Goal: Complete application form: Complete application form

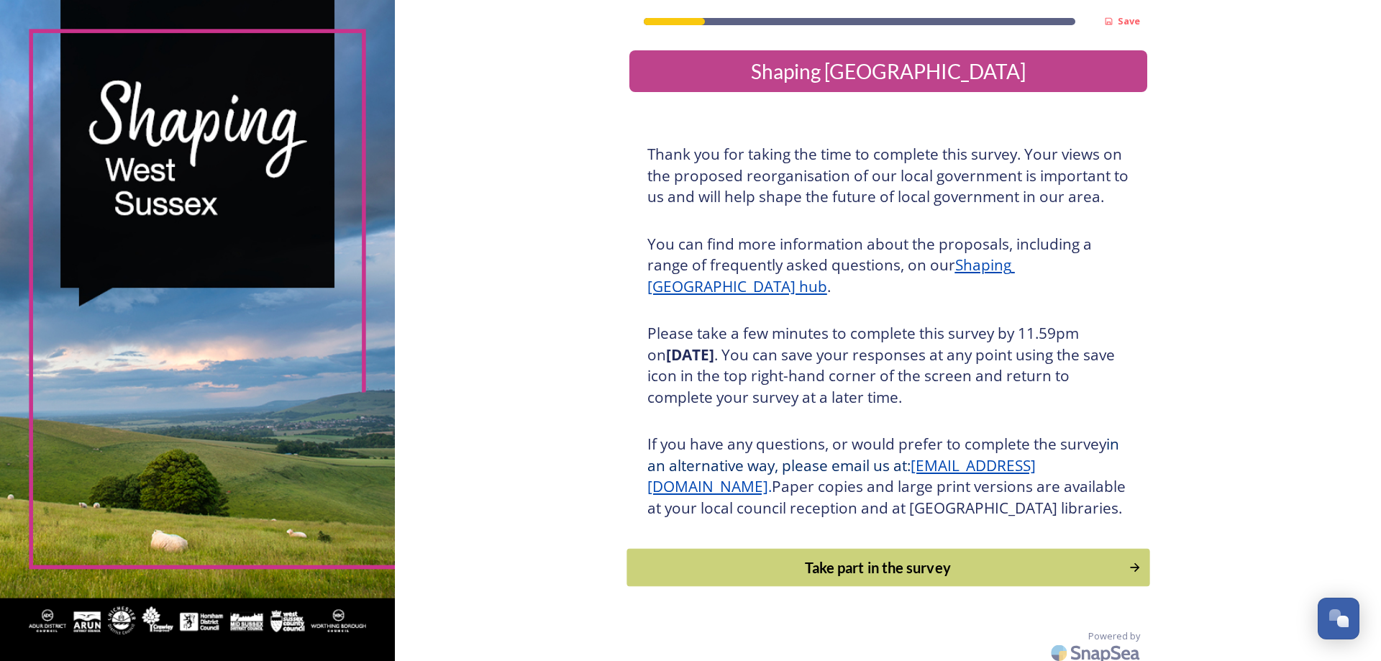
click at [915, 578] on div "Take part in the survey" at bounding box center [877, 568] width 486 height 22
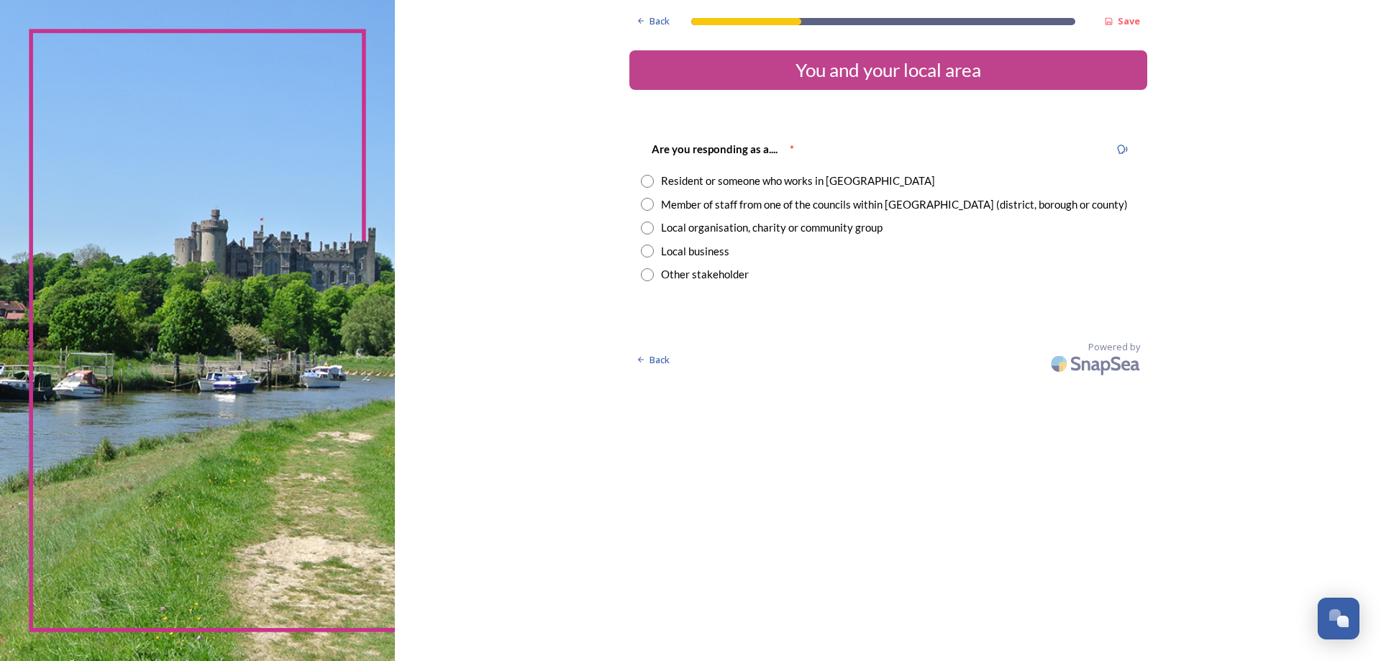
click at [647, 206] on input "radio" at bounding box center [647, 204] width 13 height 13
radio input "true"
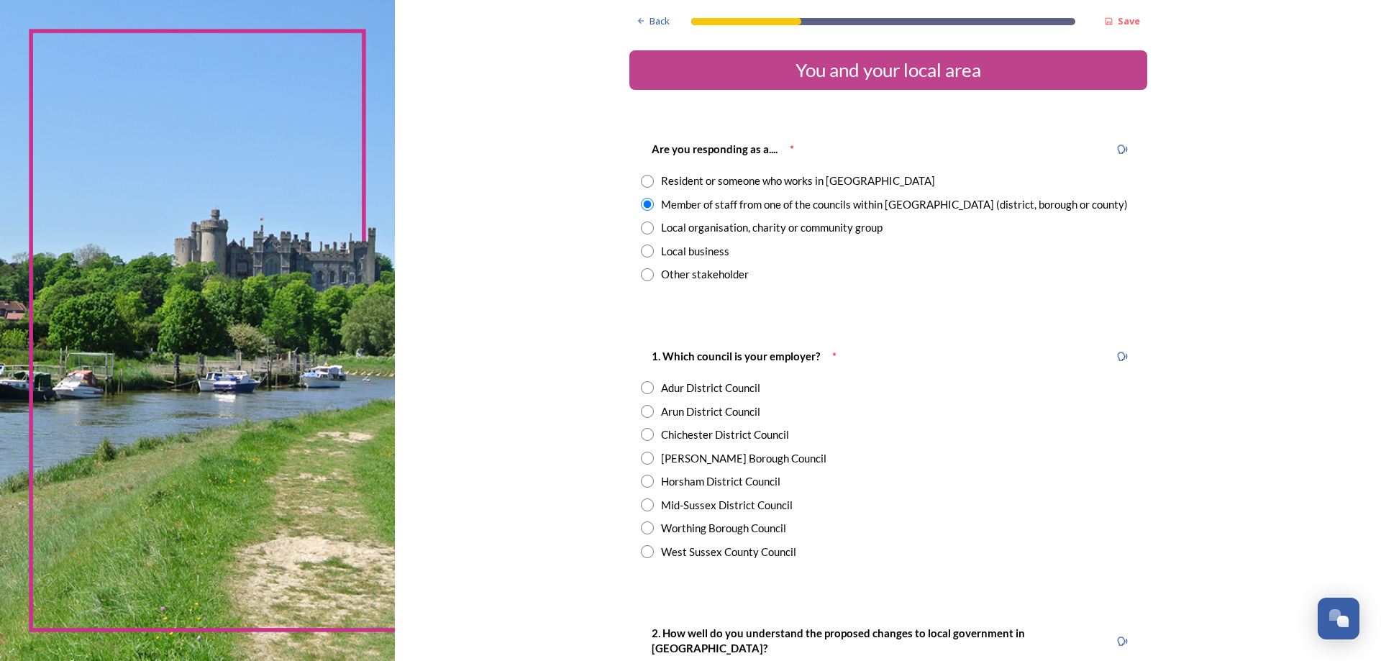
scroll to position [144, 0]
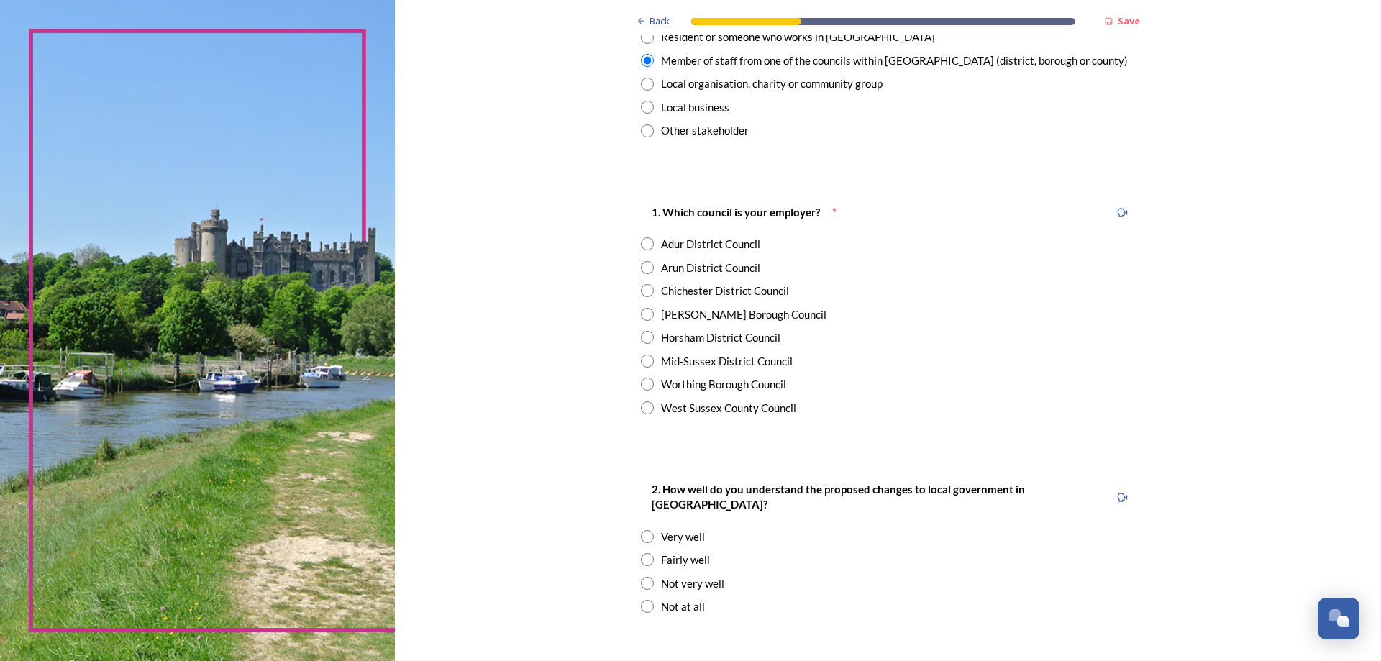
click at [643, 340] on input "radio" at bounding box center [647, 337] width 13 height 13
radio input "true"
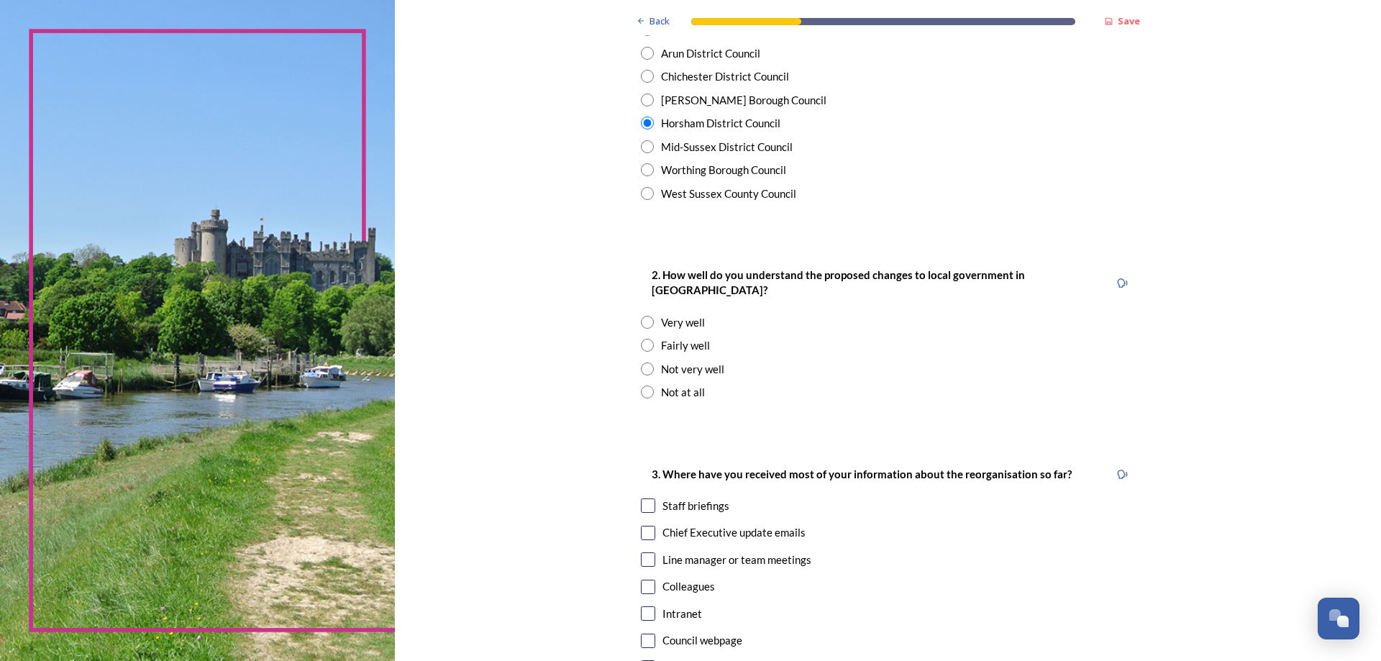
scroll to position [360, 0]
click at [644, 337] on input "radio" at bounding box center [647, 343] width 13 height 13
radio input "true"
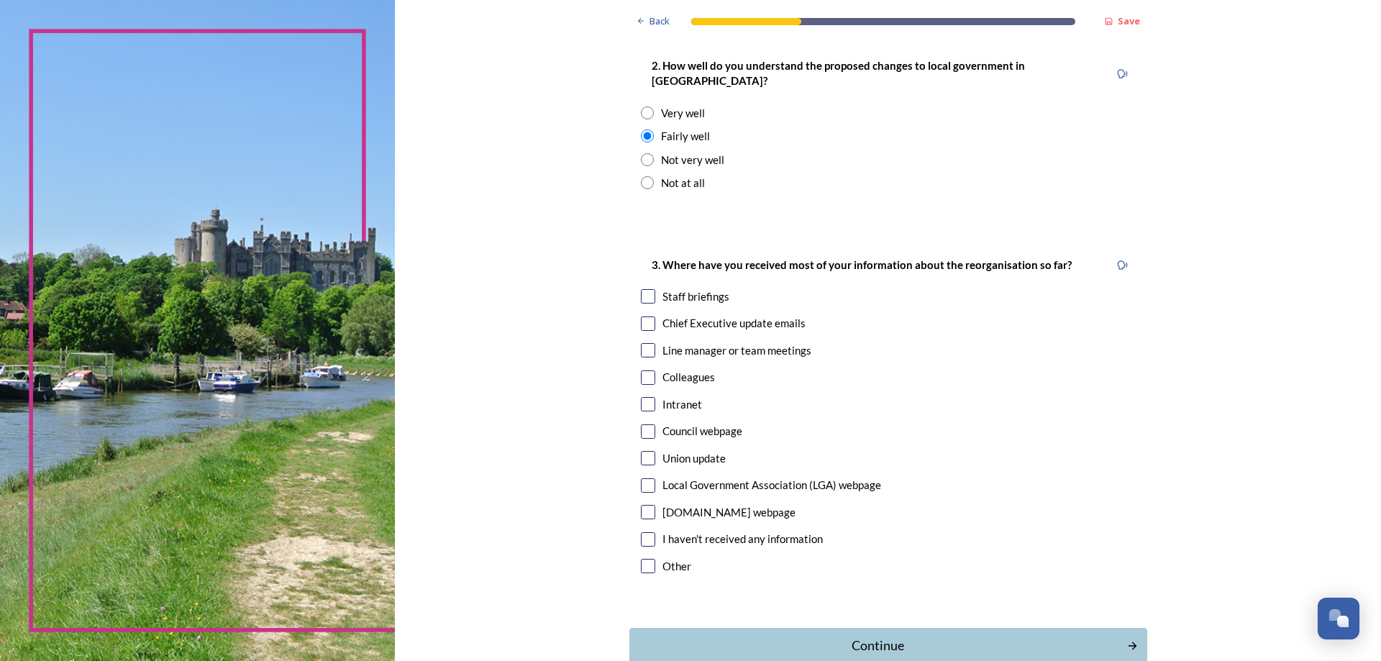
scroll to position [575, 0]
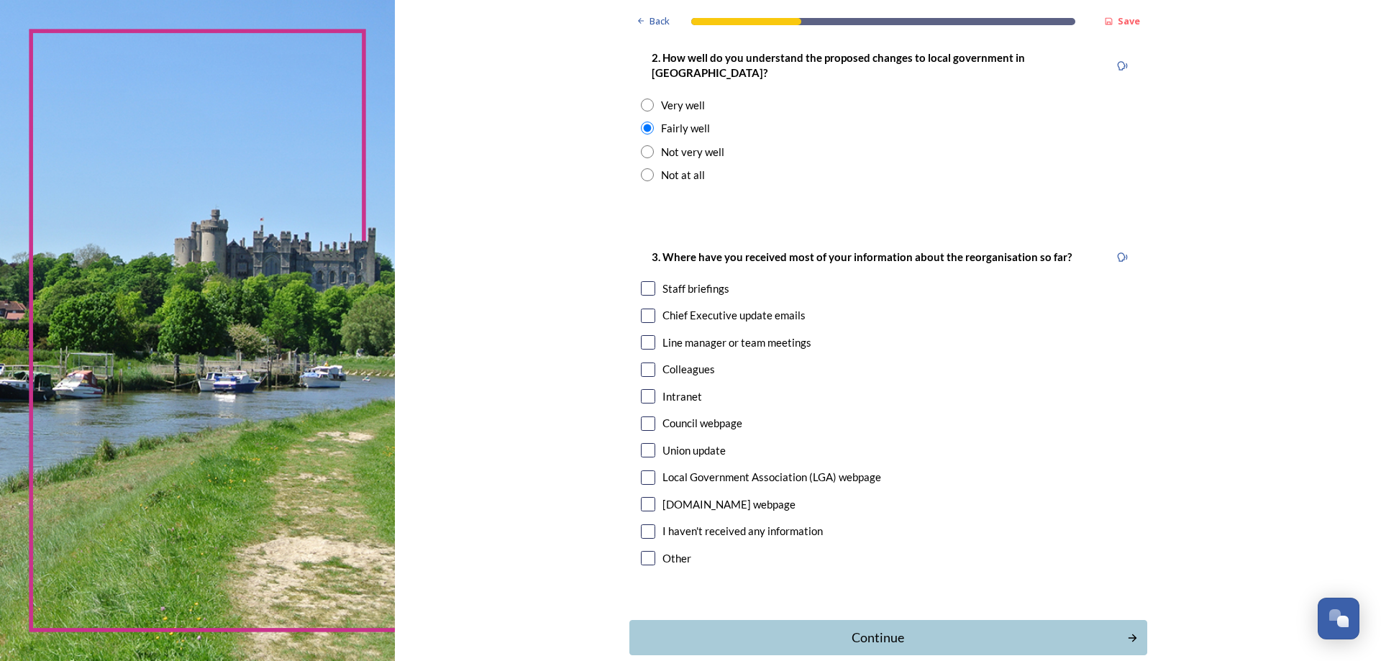
click at [645, 281] on input "checkbox" at bounding box center [648, 288] width 14 height 14
checkbox input "true"
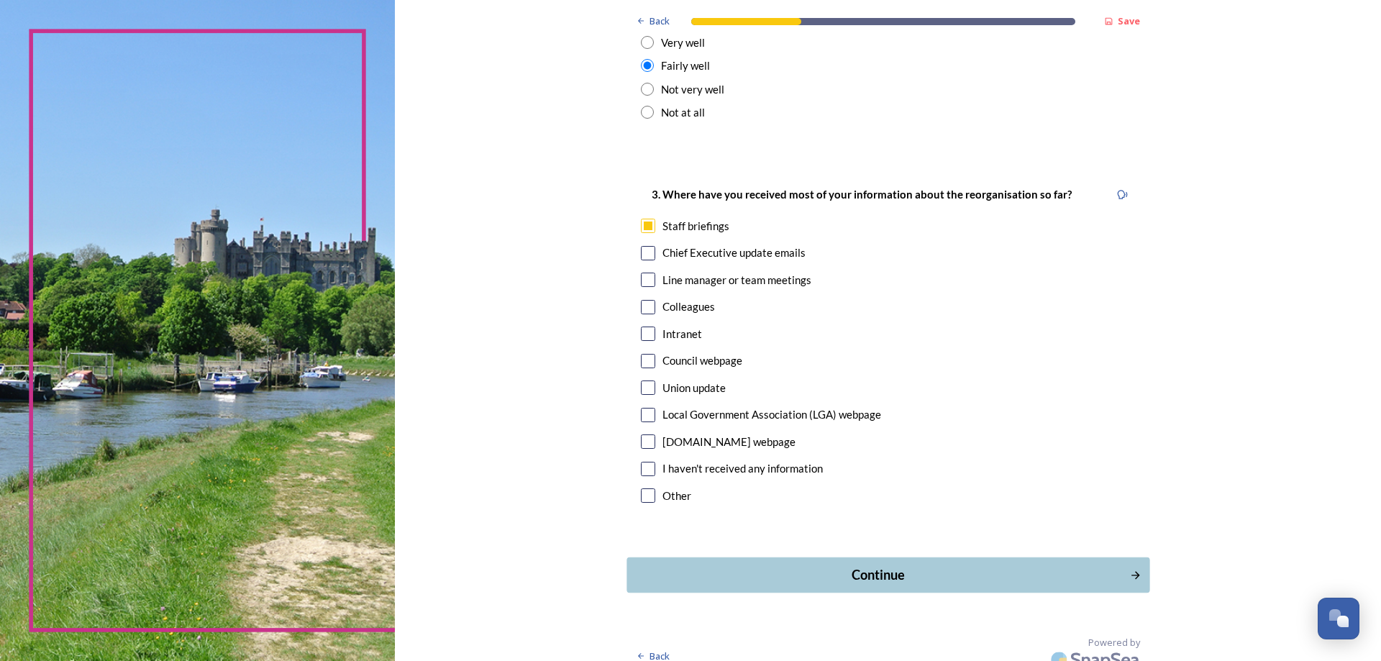
click at [851, 570] on button "Continue" at bounding box center [887, 574] width 523 height 35
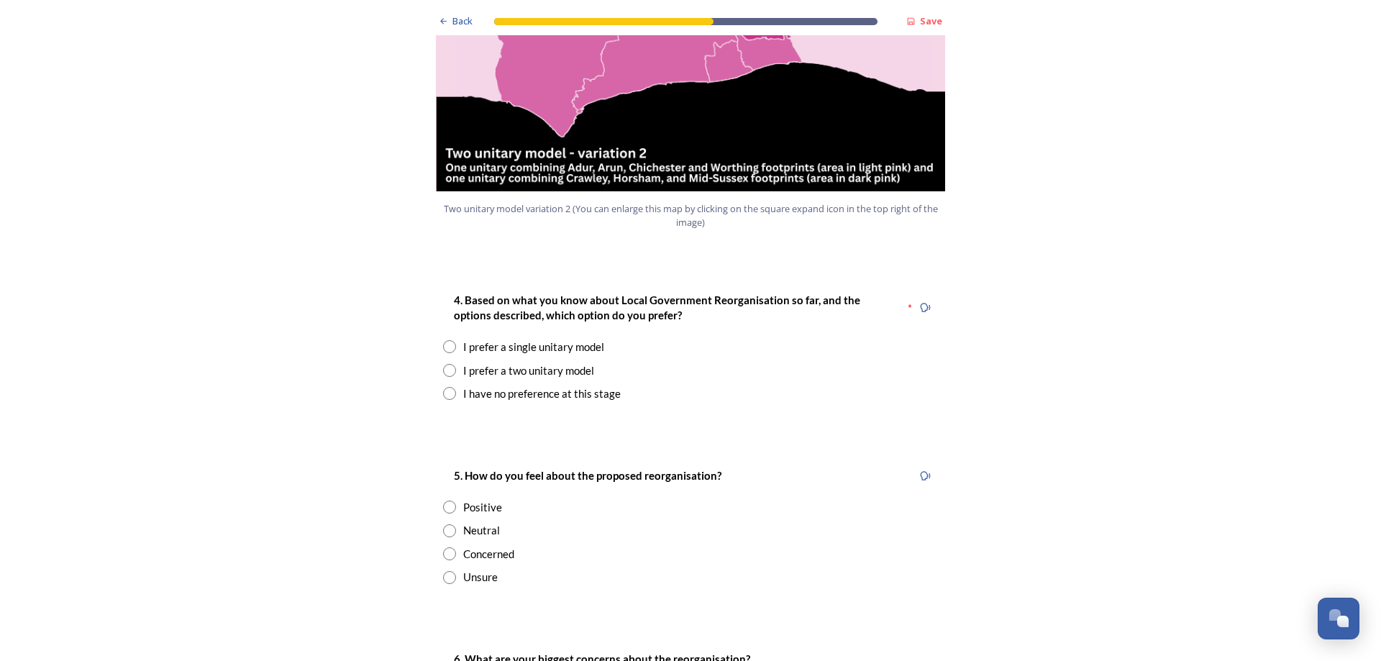
scroll to position [1726, 0]
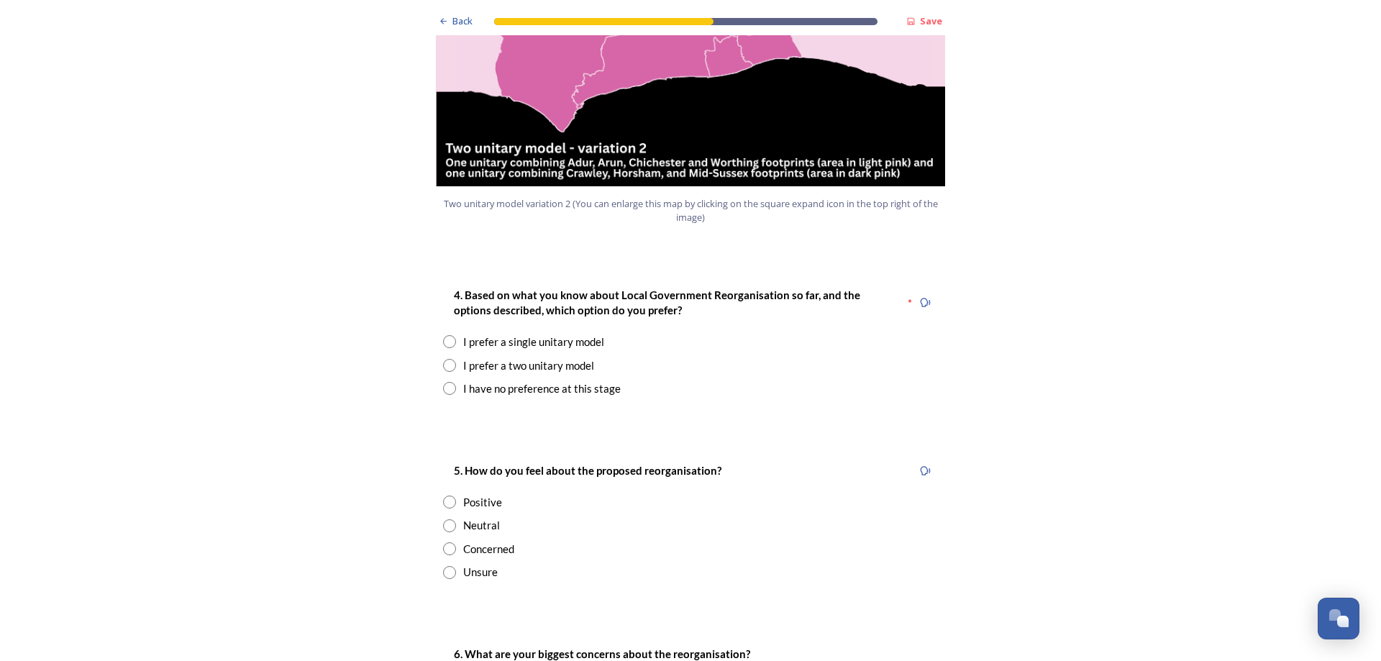
click at [444, 382] on input "radio" at bounding box center [449, 388] width 13 height 13
radio input "true"
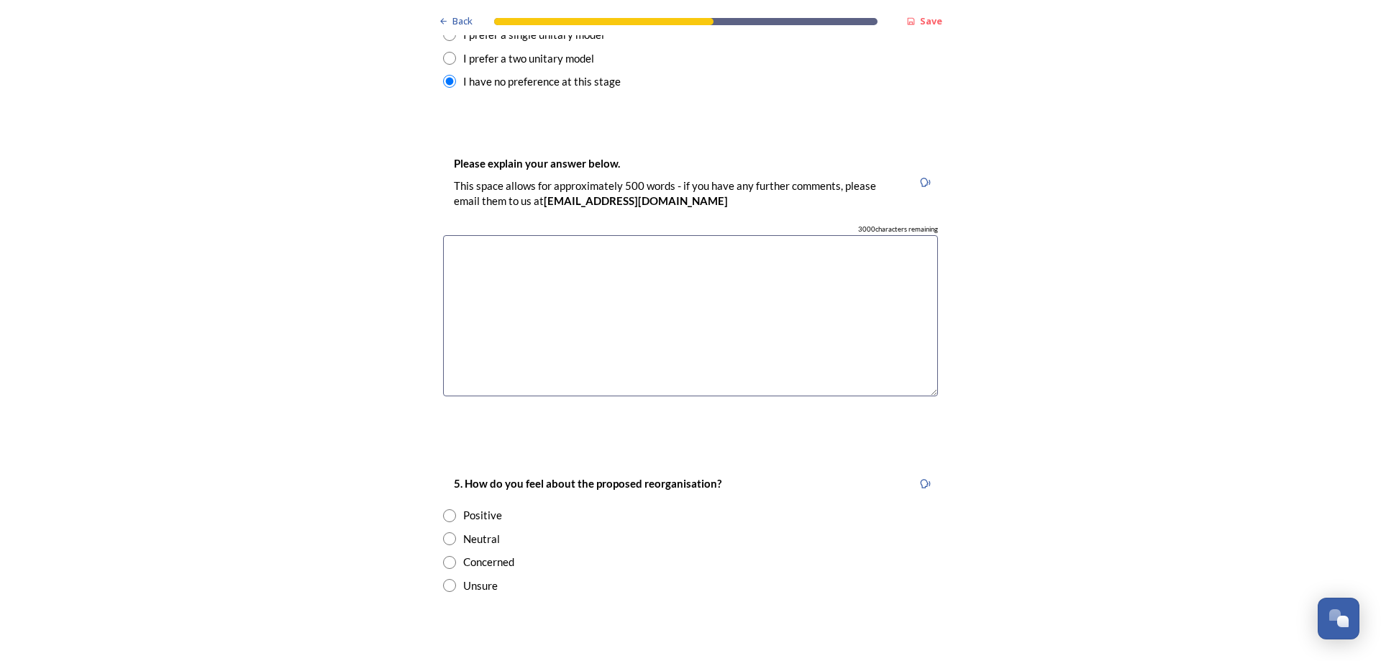
scroll to position [2157, 0]
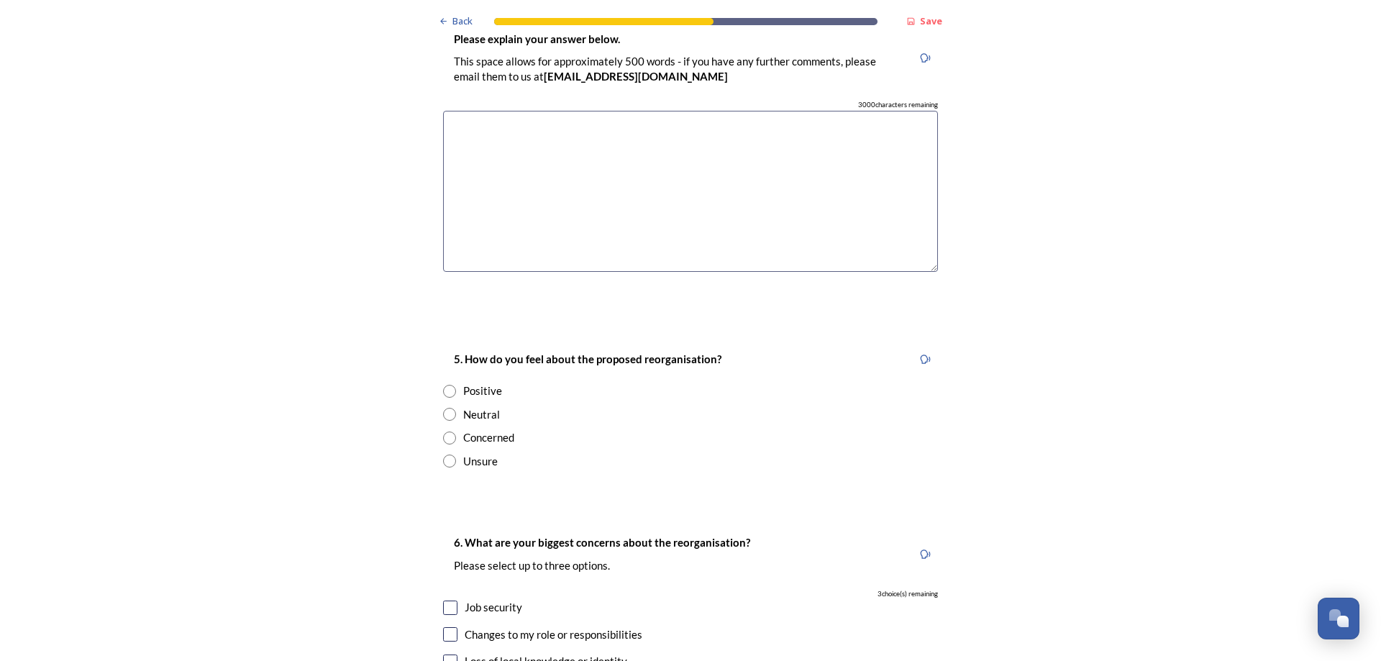
click at [443, 431] on input "radio" at bounding box center [449, 437] width 13 height 13
radio input "true"
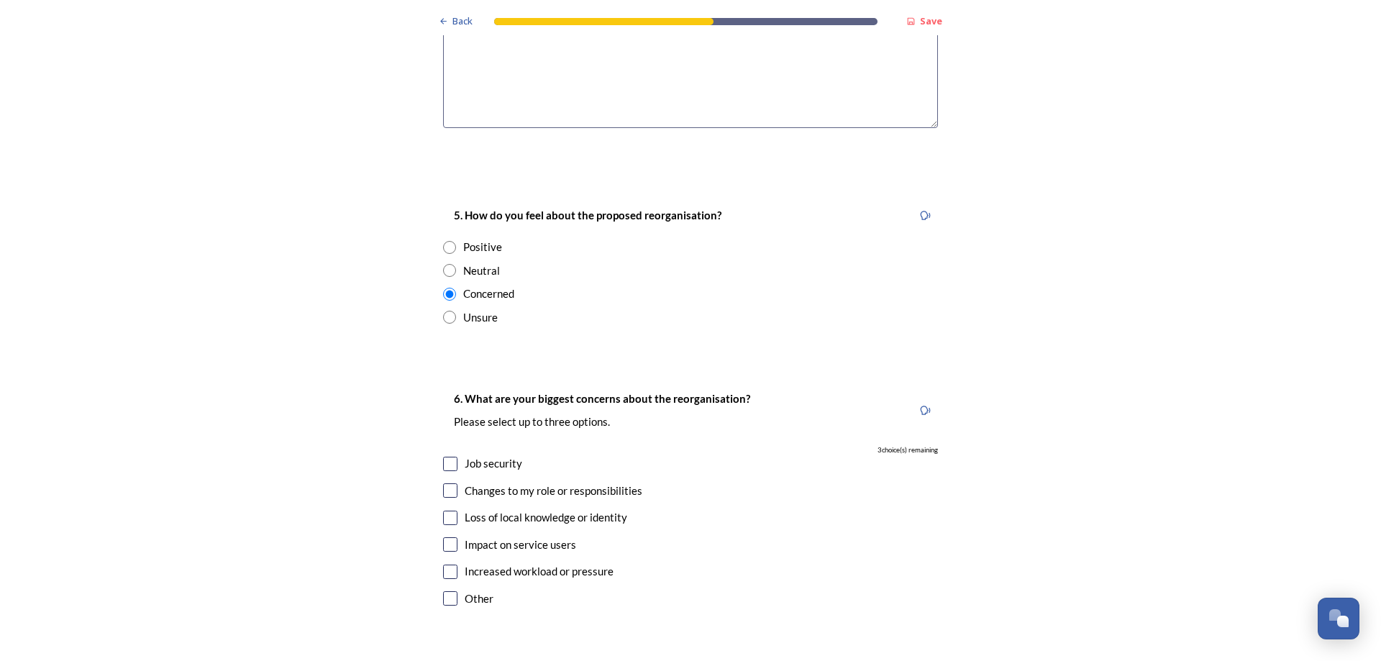
click at [447, 483] on input "checkbox" at bounding box center [450, 490] width 14 height 14
checkbox input "true"
click at [449, 537] on input "checkbox" at bounding box center [450, 544] width 14 height 14
checkbox input "true"
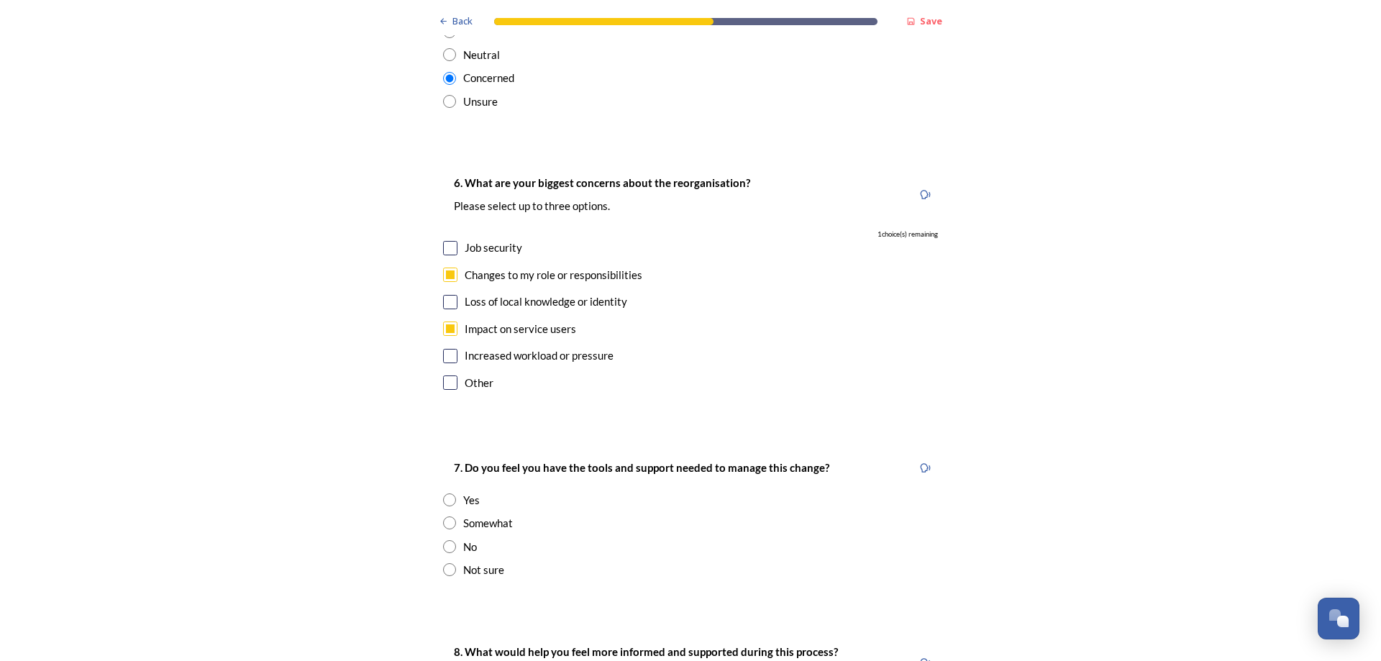
click at [445, 563] on input "radio" at bounding box center [449, 569] width 13 height 13
radio input "true"
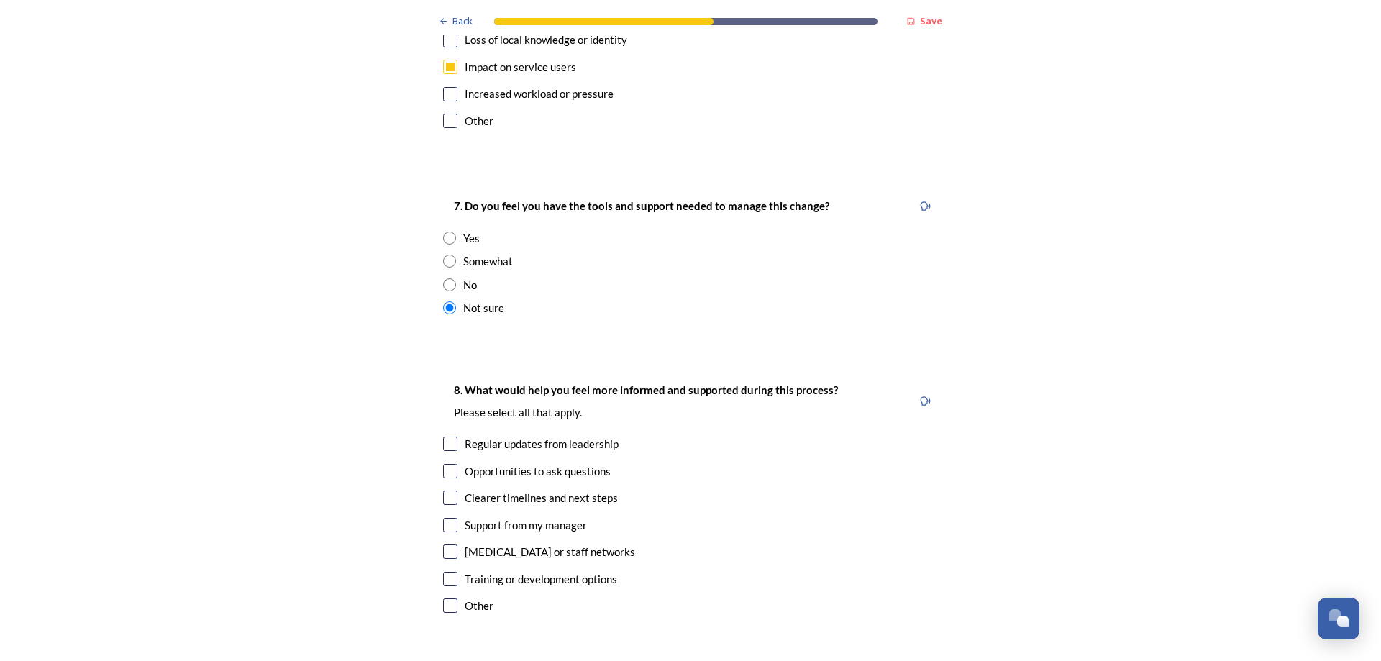
scroll to position [2805, 0]
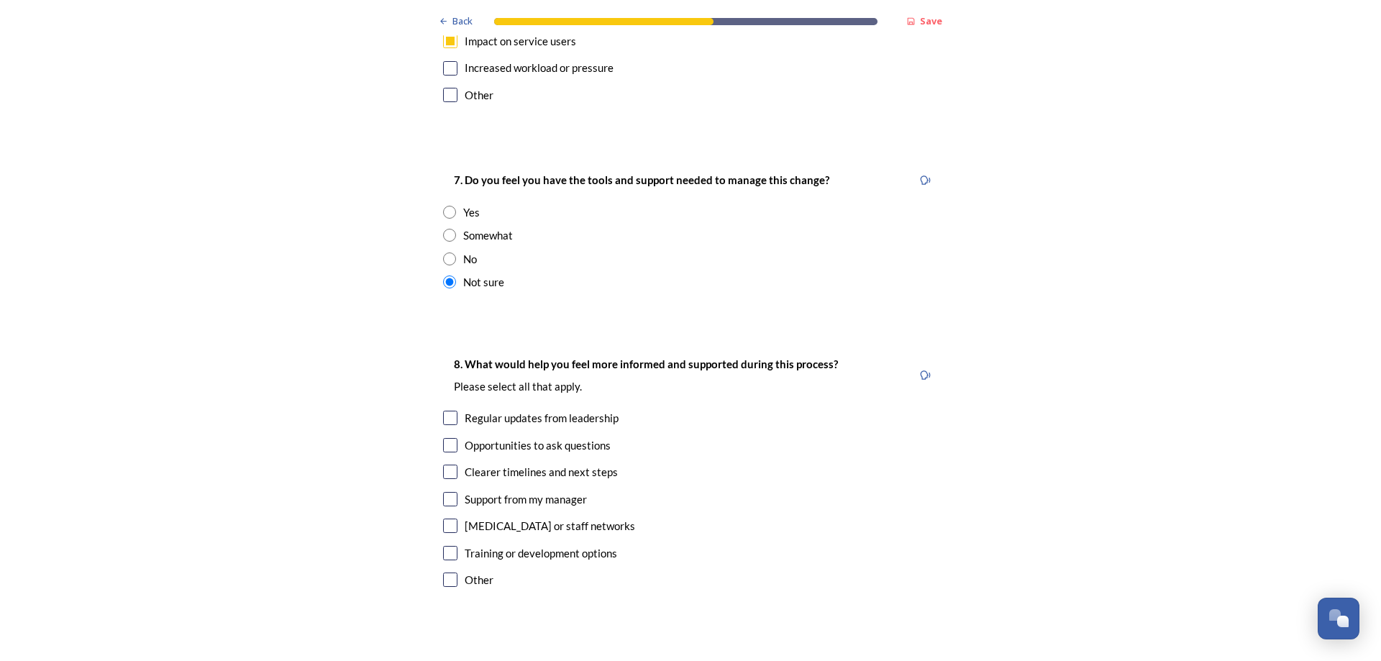
click at [444, 411] on input "checkbox" at bounding box center [450, 418] width 14 height 14
checkbox input "true"
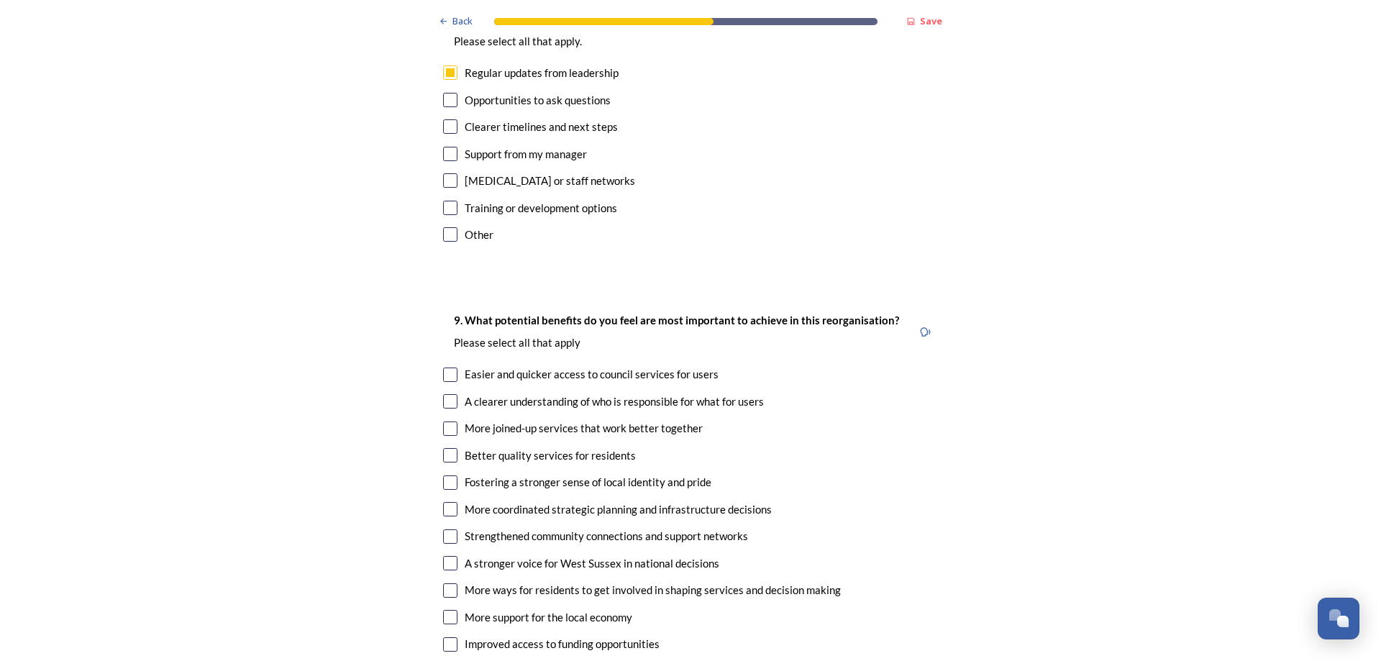
scroll to position [3164, 0]
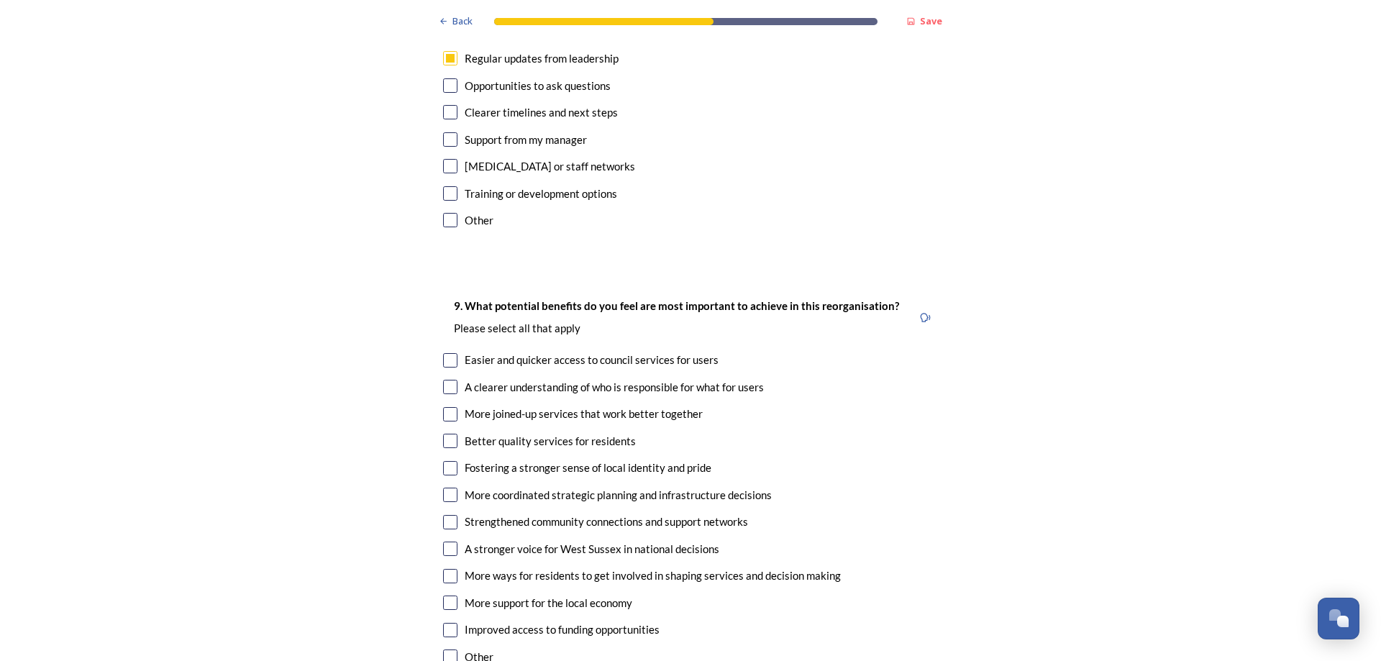
click at [444, 380] on input "checkbox" at bounding box center [450, 387] width 14 height 14
checkbox input "true"
click at [445, 407] on input "checkbox" at bounding box center [450, 414] width 14 height 14
checkbox input "true"
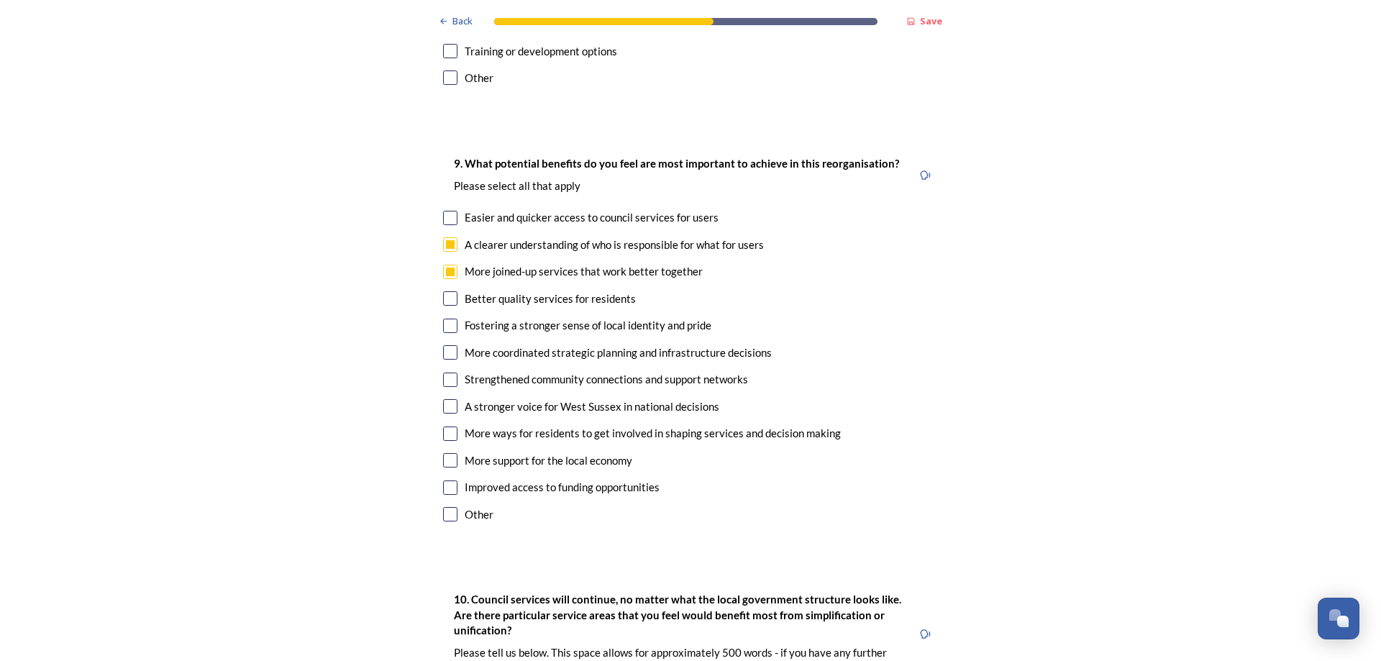
scroll to position [3308, 0]
click at [447, 317] on input "checkbox" at bounding box center [450, 324] width 14 height 14
checkbox input "true"
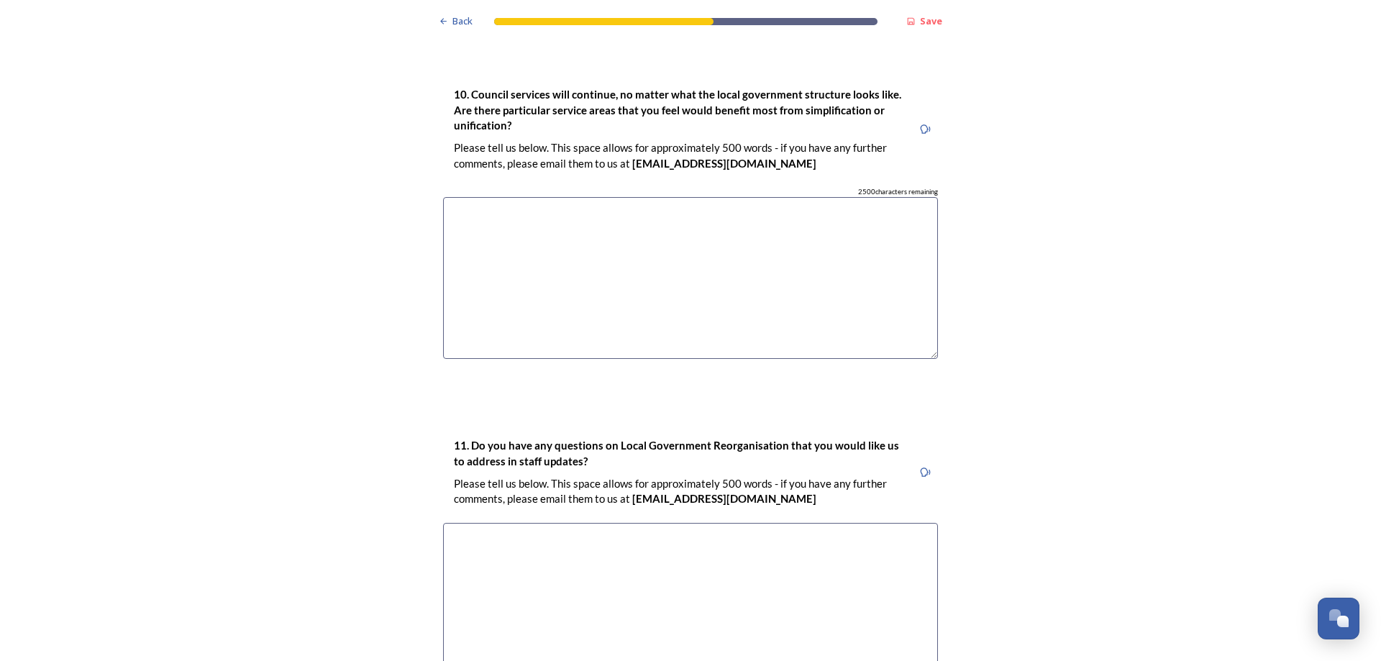
scroll to position [3975, 0]
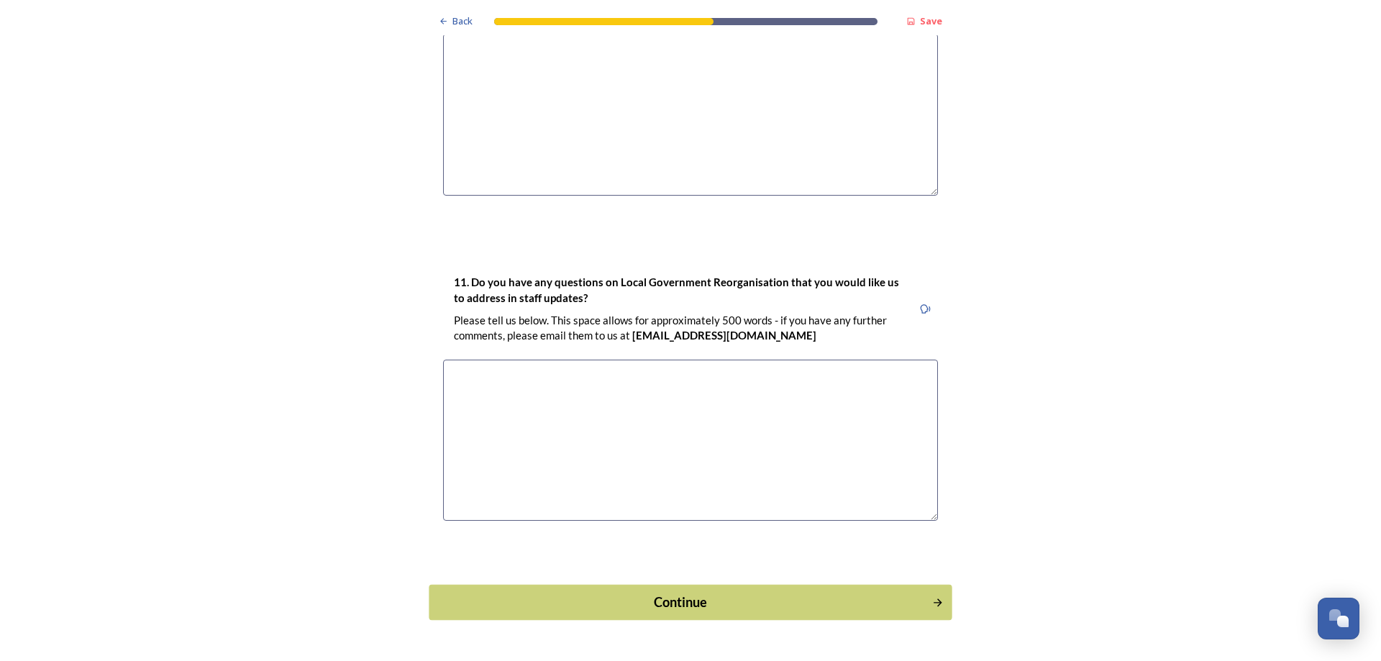
click at [681, 593] on div "Continue" at bounding box center [680, 602] width 487 height 19
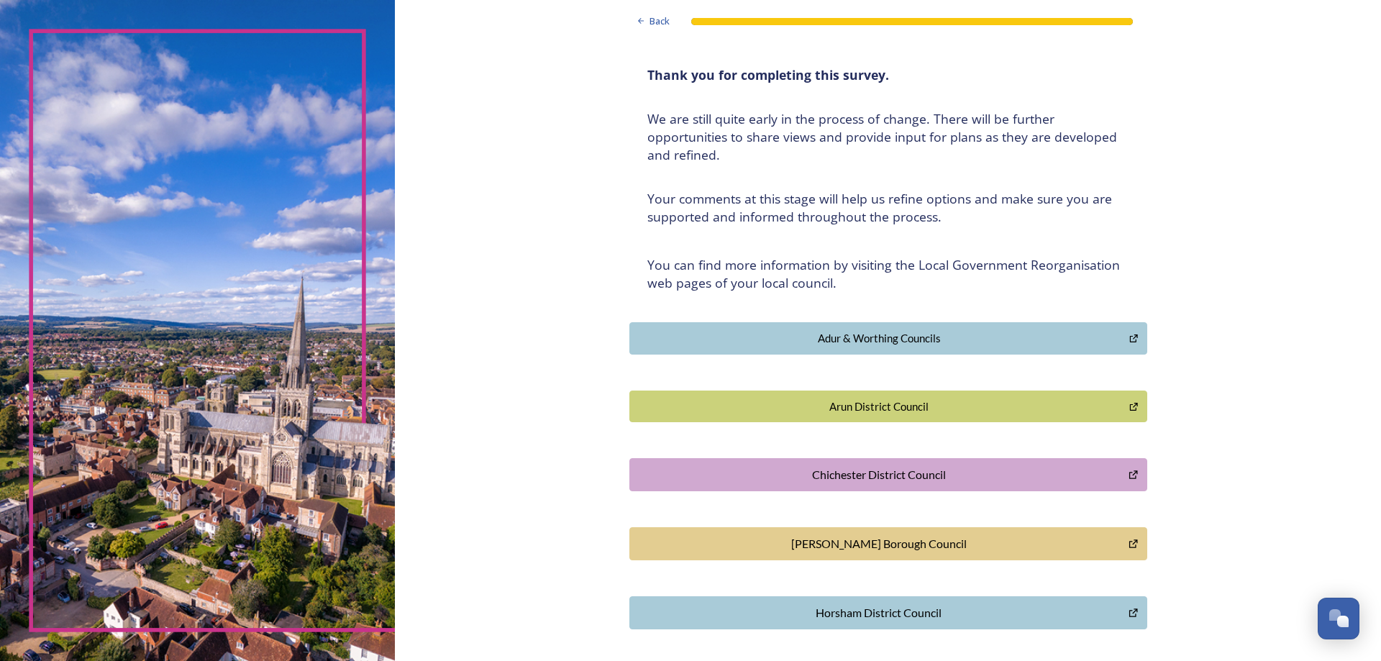
scroll to position [265, 0]
